Goal: Navigation & Orientation: Find specific page/section

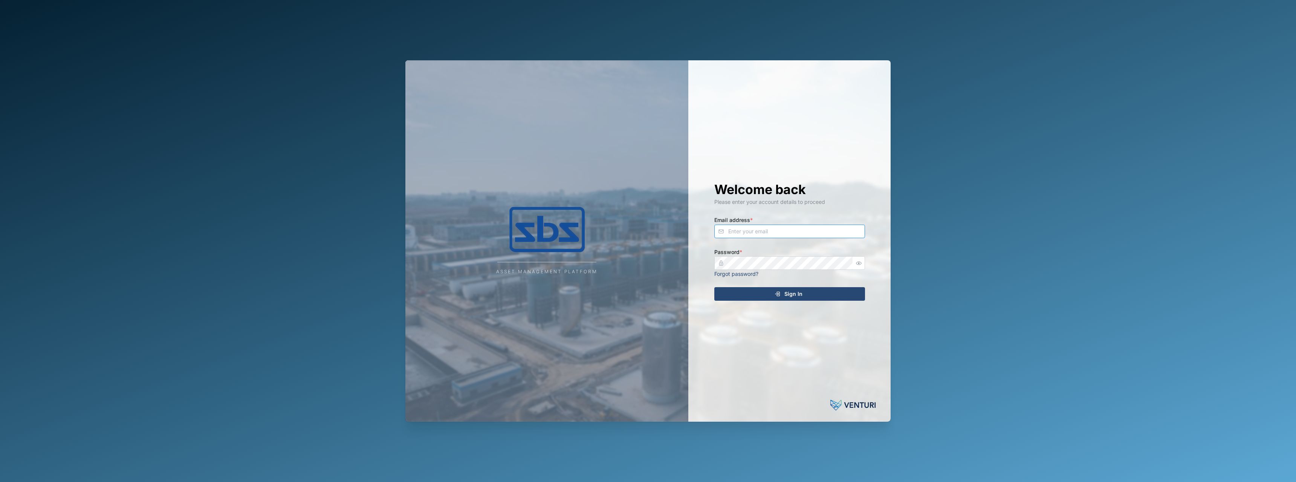
type input "[PERSON_NAME][EMAIL_ADDRESS][DOMAIN_NAME]"
click at [805, 295] on div "Sign In" at bounding box center [788, 293] width 139 height 13
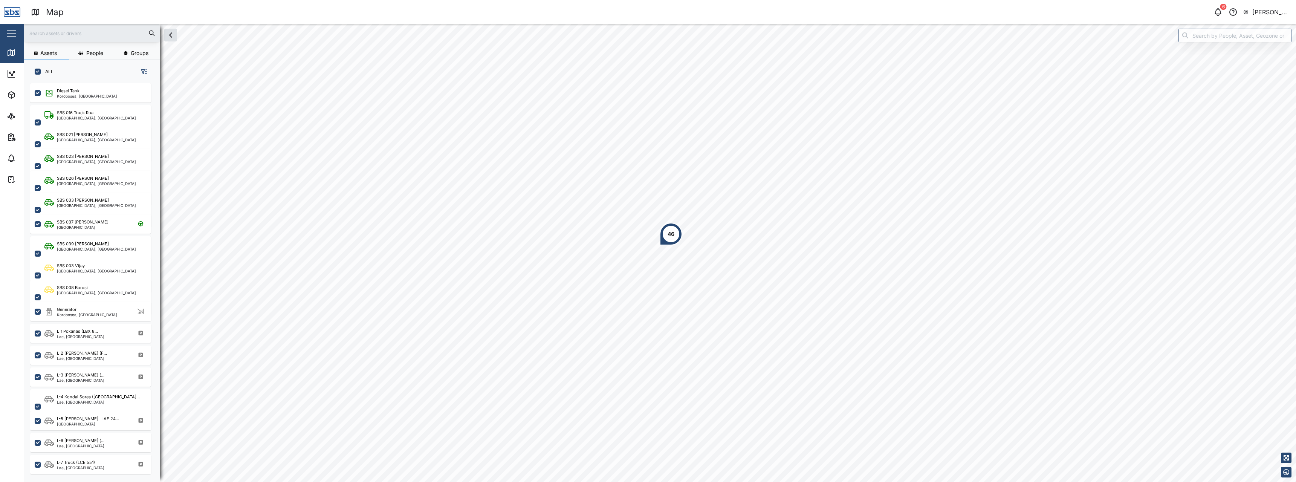
scroll to position [390, 118]
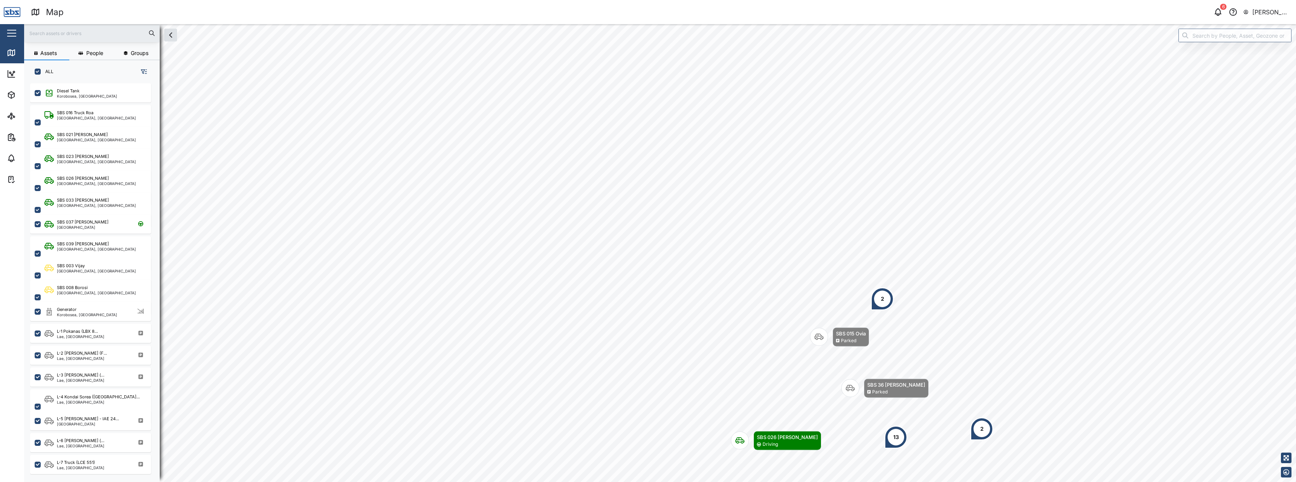
click at [871, 481] on html "Map 6 [PERSON_NAME] SBS Close Map Dashboard Assets ATS Camera Generator Tanks U…" at bounding box center [648, 241] width 1296 height 482
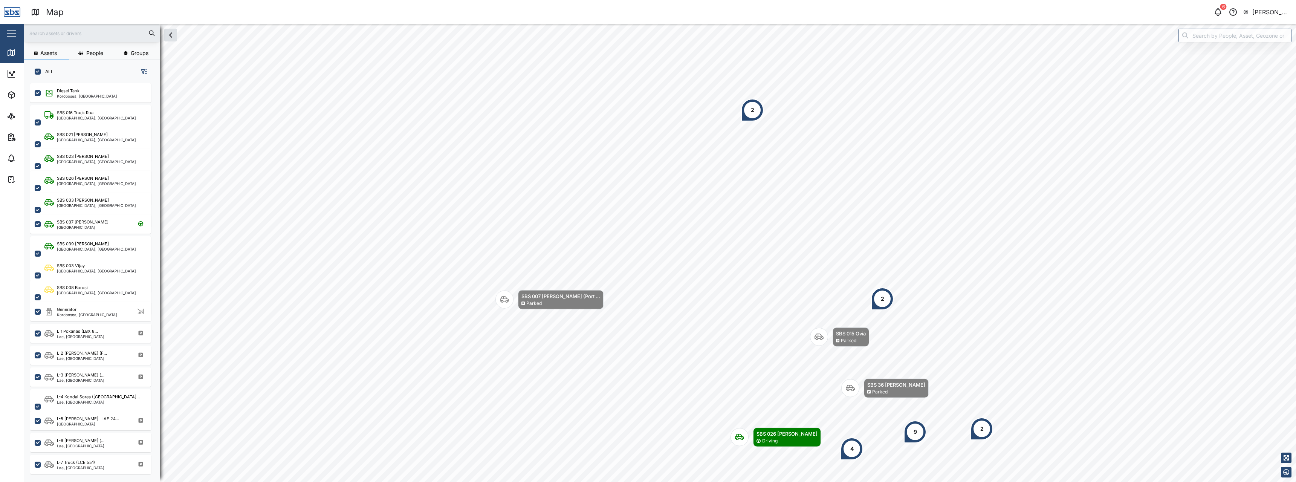
click at [750, 115] on div "2" at bounding box center [752, 110] width 23 height 23
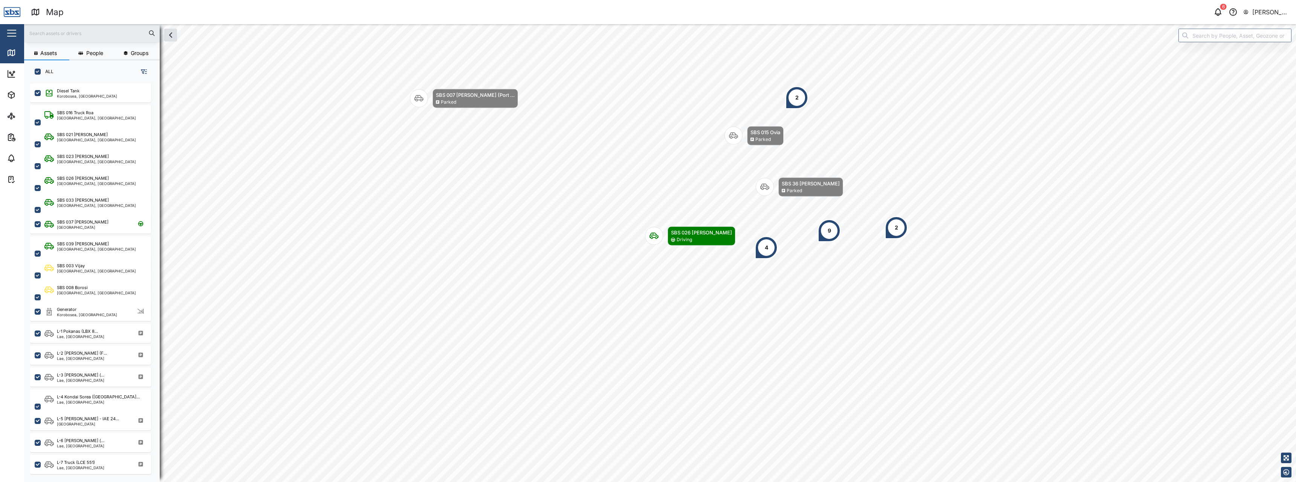
click at [824, 2] on div "Map 6 [PERSON_NAME] SBS Close Map Dashboard Assets ATS Camera Generator Tanks U…" at bounding box center [648, 241] width 1296 height 482
click at [800, 99] on div "2" at bounding box center [796, 97] width 23 height 23
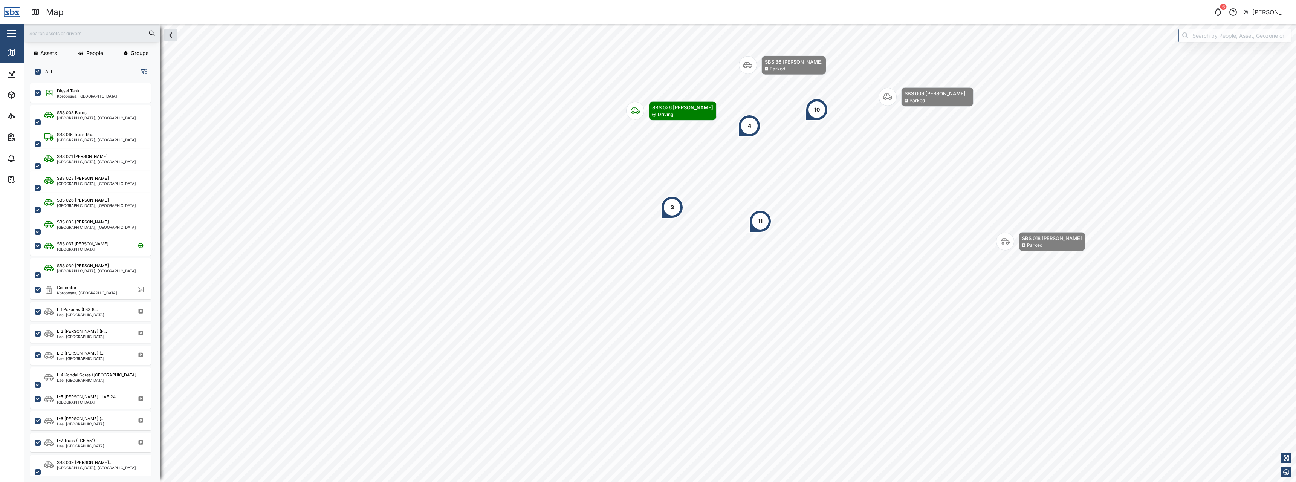
click at [818, 115] on div "10" at bounding box center [816, 109] width 23 height 23
click at [763, 221] on div "11" at bounding box center [760, 221] width 5 height 8
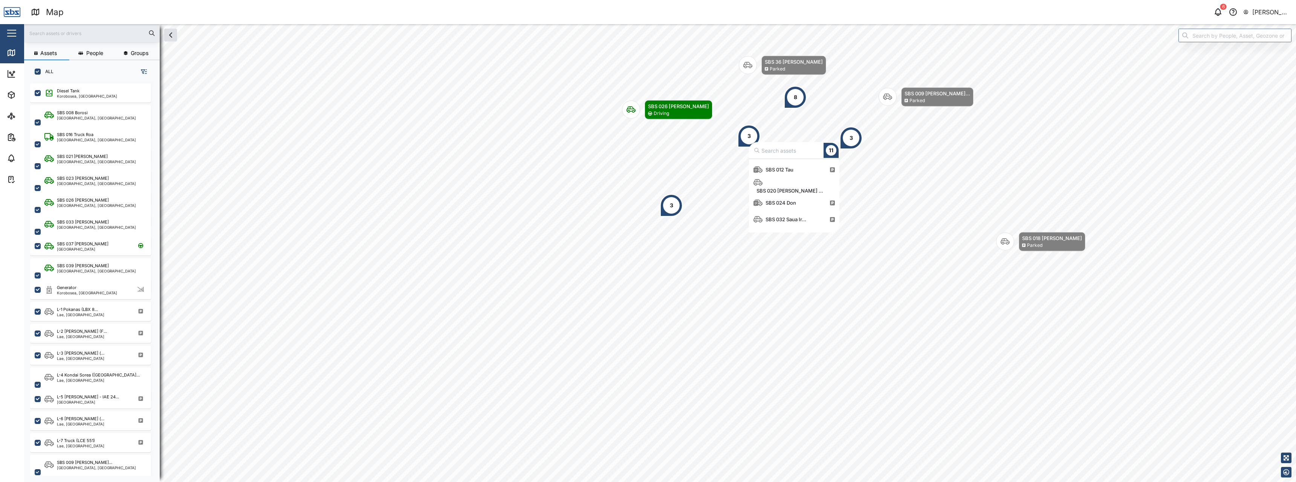
scroll to position [109, 0]
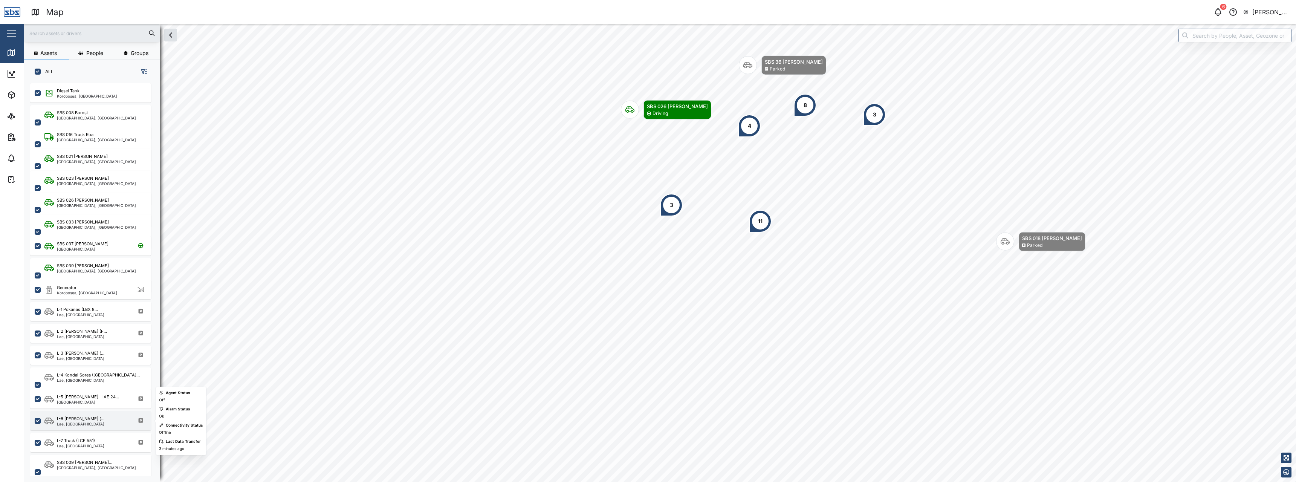
click at [105, 422] on div "L-6 [PERSON_NAME] (... [GEOGRAPHIC_DATA], [GEOGRAPHIC_DATA]" at bounding box center [95, 421] width 102 height 10
